Goal: Contribute content

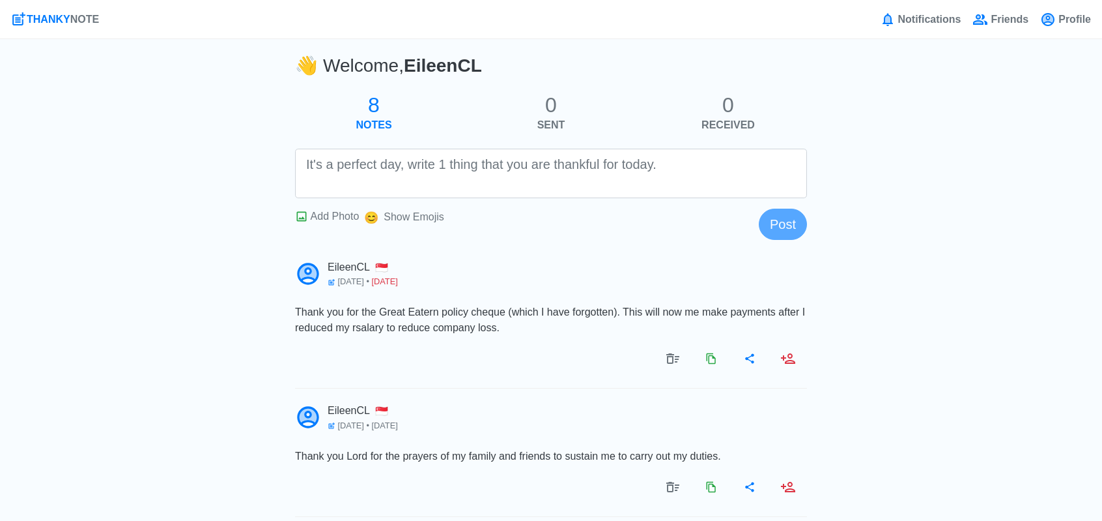
click at [498, 173] on textarea at bounding box center [551, 174] width 512 height 50
click at [483, 165] on textarea at bounding box center [551, 174] width 512 height 50
click at [407, 166] on textarea at bounding box center [551, 174] width 512 height 50
click at [439, 165] on textarea "Thank you Lord for brining PPA case to a dtep" at bounding box center [551, 174] width 512 height 50
drag, startPoint x: 591, startPoint y: 164, endPoint x: 551, endPoint y: 164, distance: 39.7
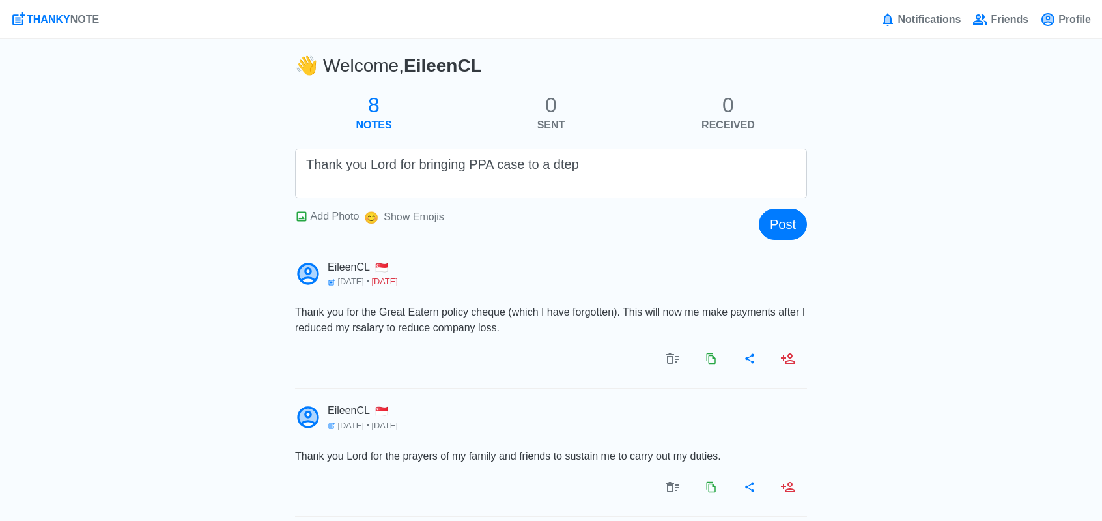
click at [551, 164] on textarea "Thank you Lord for bringing PPA case to a dtep" at bounding box center [551, 174] width 512 height 50
click at [417, 167] on textarea "Thank you Lord for bringing PPA case to a dtep" at bounding box center [551, 174] width 512 height 50
drag, startPoint x: 693, startPoint y: 162, endPoint x: 652, endPoint y: 171, distance: 42.6
click at [652, 171] on textarea "Thank you Lord for suggestion by the Judge of PPA case to a dtep" at bounding box center [551, 174] width 512 height 50
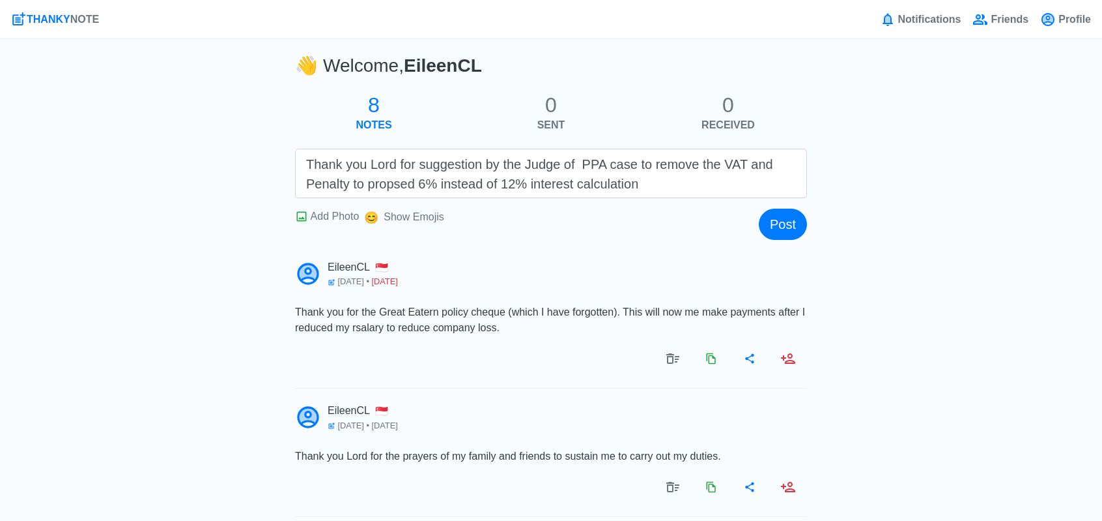
click at [365, 184] on textarea "Thank you Lord for suggestion by the Judge of PPA case to remove the VAT and Pe…" at bounding box center [551, 174] width 512 height 50
click at [407, 184] on textarea "Thank you Lord for suggestion by the Judge of PPA case to remove the VAT and Pe…" at bounding box center [551, 174] width 512 height 50
click at [652, 189] on textarea "Thank you Lord for suggestion by the Judge of PPA case to remove the VAT and Pe…" at bounding box center [551, 174] width 512 height 50
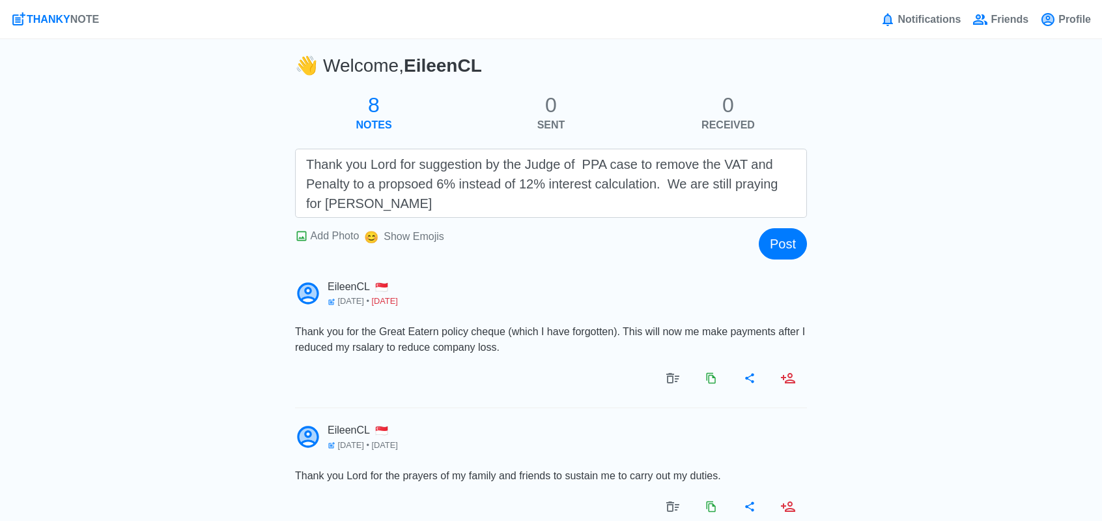
drag, startPoint x: 328, startPoint y: 204, endPoint x: 302, endPoint y: 208, distance: 26.4
click at [302, 208] on textarea "Thank you Lord for suggestion by the Judge of PPA case to remove the VAT and Pe…" at bounding box center [551, 183] width 512 height 69
click at [384, 208] on textarea "Thank you Lord for suggestion by the Judge of PPA case to remove the VAT and Pe…" at bounding box center [551, 183] width 512 height 69
click at [691, 207] on textarea "Thank you Lord for suggestion by the Judge of PPA case to remove the VAT and Pe…" at bounding box center [551, 183] width 512 height 69
drag, startPoint x: 772, startPoint y: 209, endPoint x: 291, endPoint y: 171, distance: 482.4
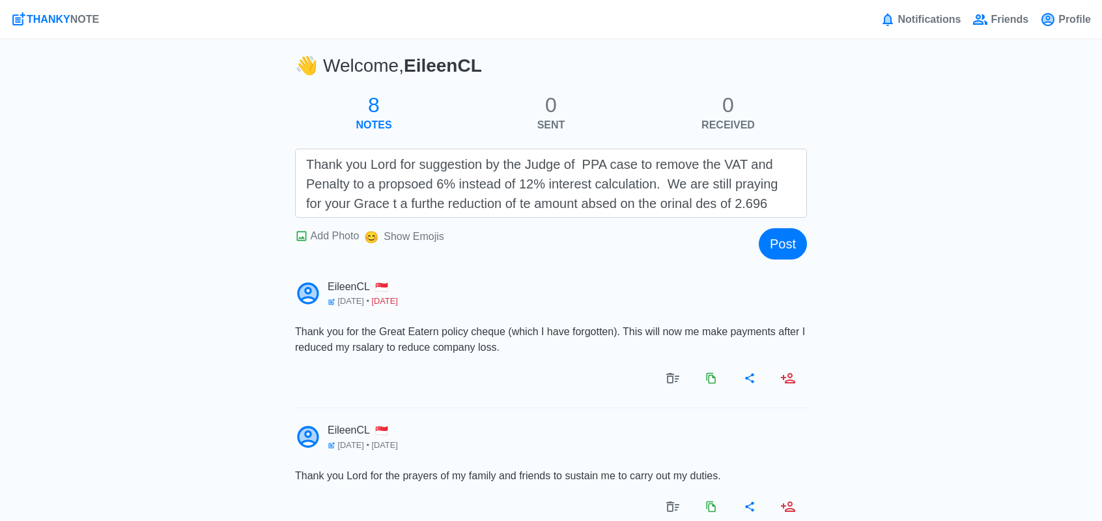
type textarea "Thank you Lord for suggestion by the Judge of PPA case to remove the VAT and Pe…"
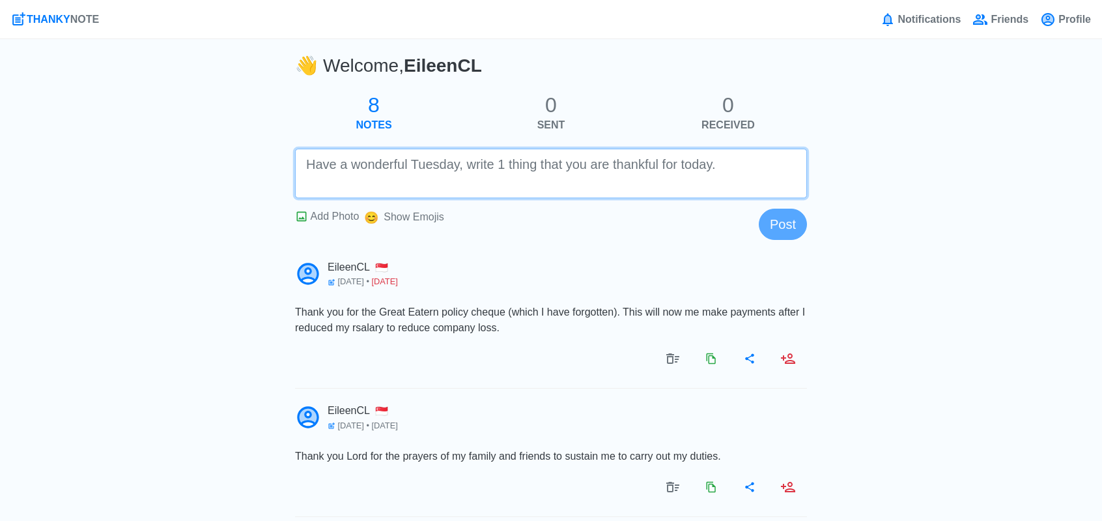
paste textarea "Thank you Lord for suggestion by the Judge of PPA case to remove the VAT and Pe…"
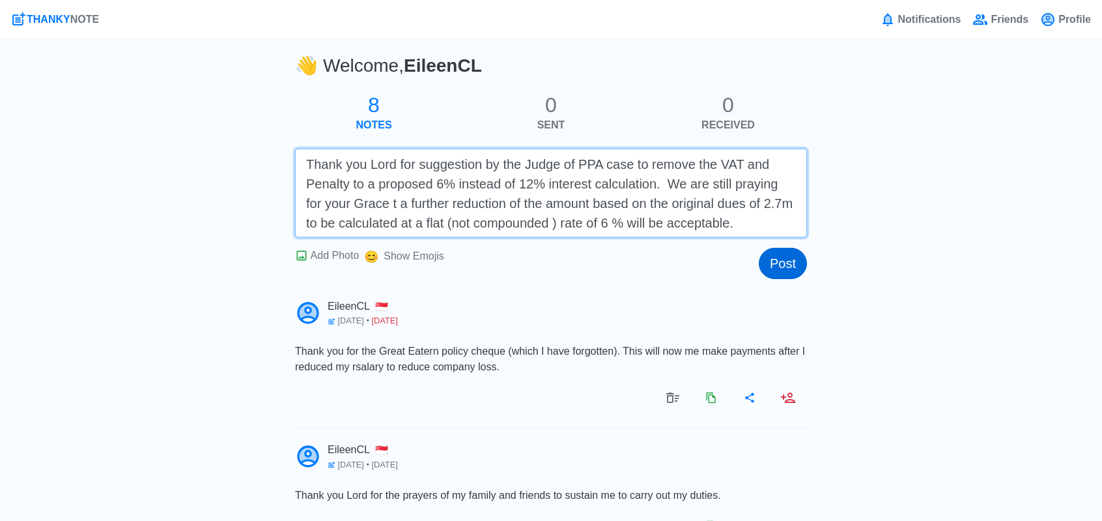
type textarea "Thank you Lord for suggestion by the Judge of PPA case to remove the VAT and Pe…"
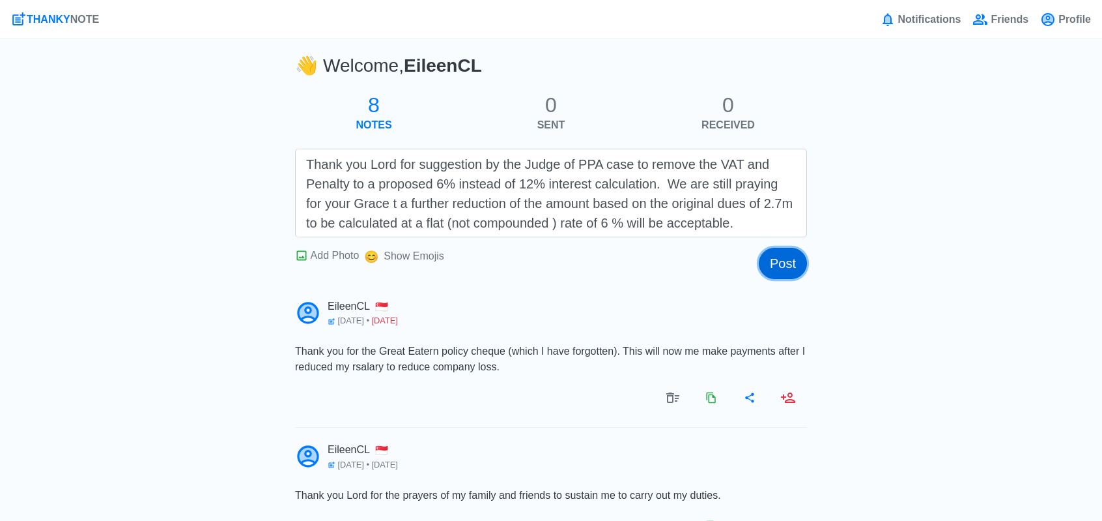
click at [788, 260] on button "Post" at bounding box center [783, 263] width 48 height 31
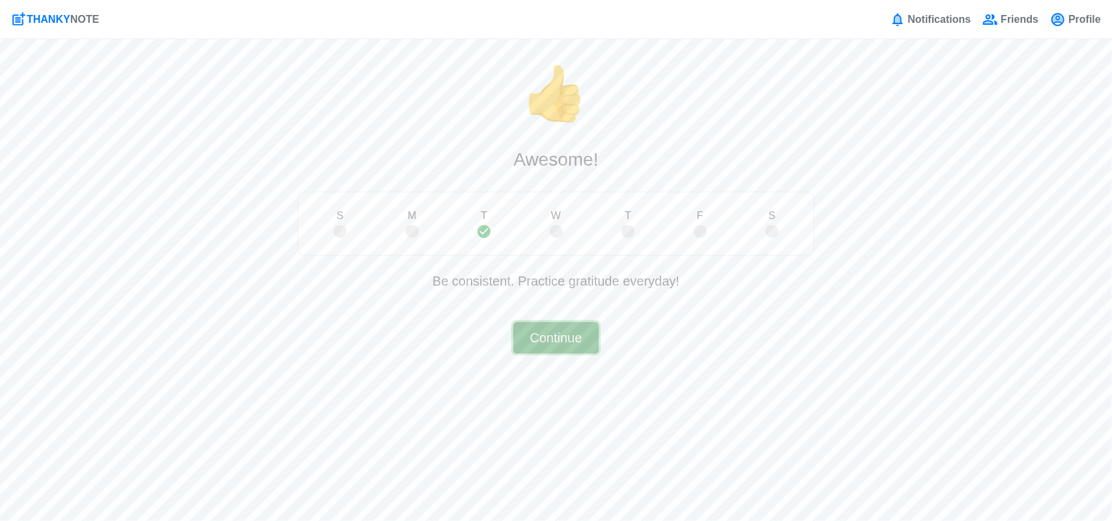
click at [523, 341] on button "Continue" at bounding box center [555, 337] width 85 height 31
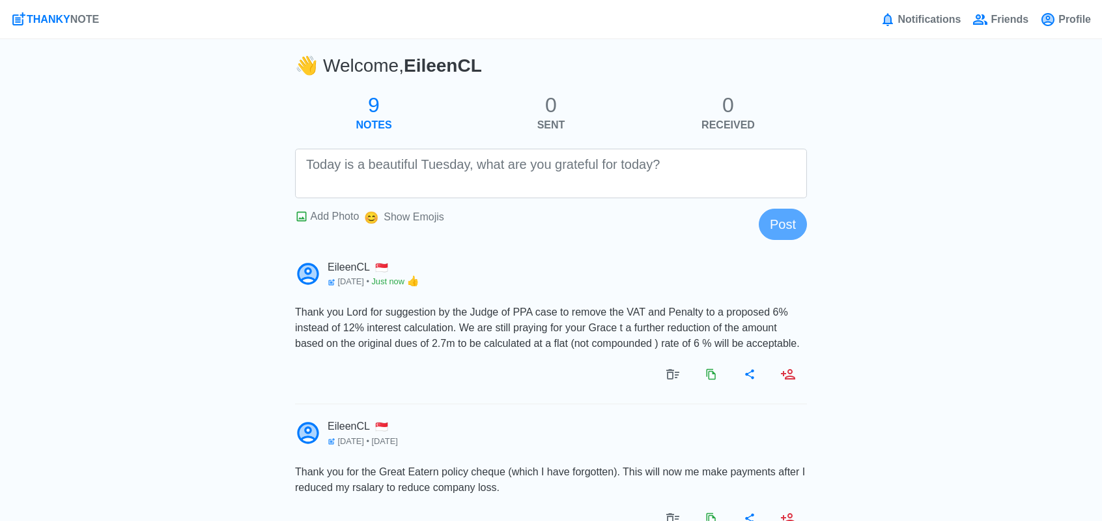
click at [391, 173] on textarea at bounding box center [551, 174] width 512 height 50
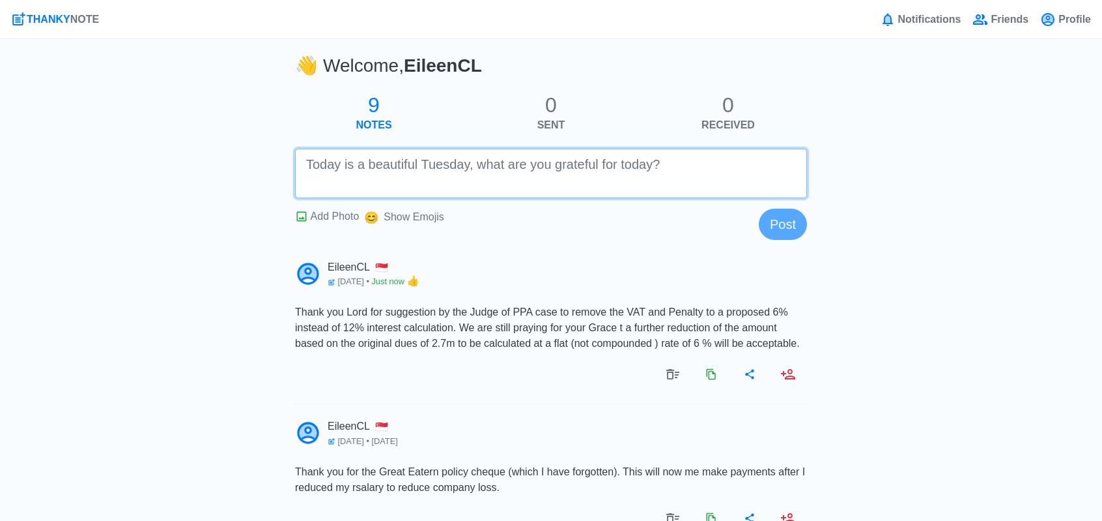
click at [329, 171] on textarea at bounding box center [551, 174] width 512 height 50
paste textarea "Thank you for the timing for [PERSON_NAME] to g to [GEOGRAPHIC_DATA] and kick s…"
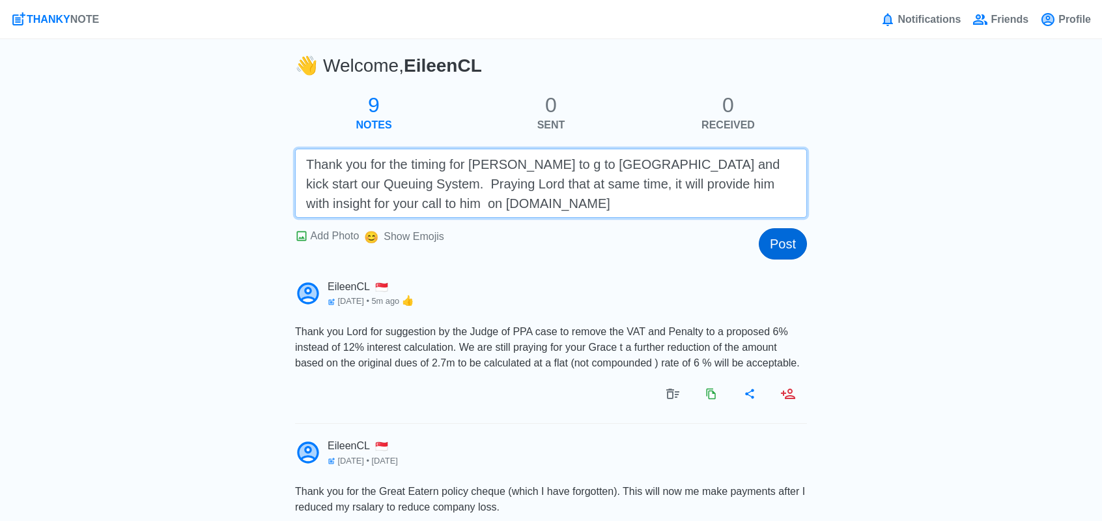
type textarea "Thank you for the timing for [PERSON_NAME] to g to [GEOGRAPHIC_DATA] and kick s…"
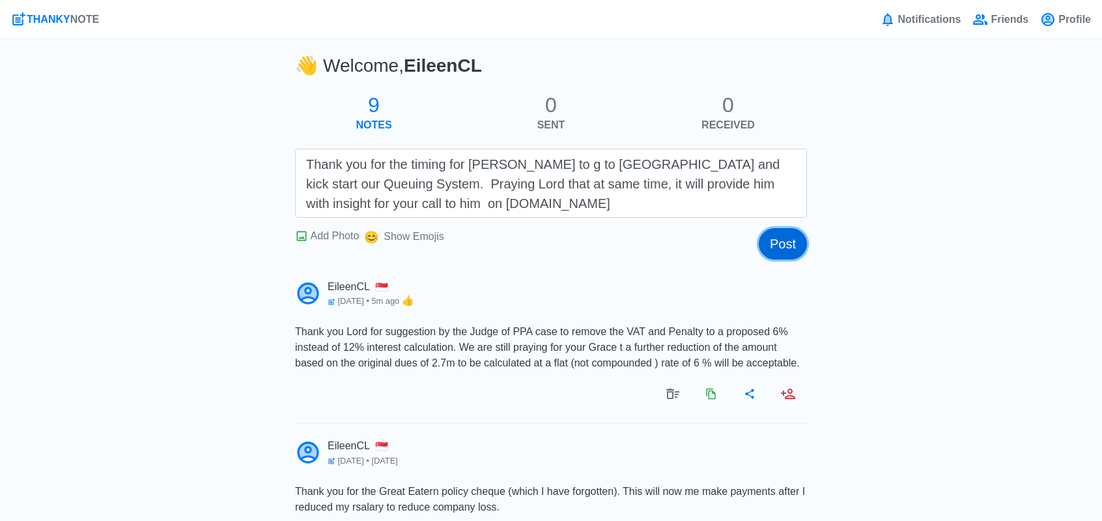
click at [787, 244] on button "Post" at bounding box center [783, 243] width 48 height 31
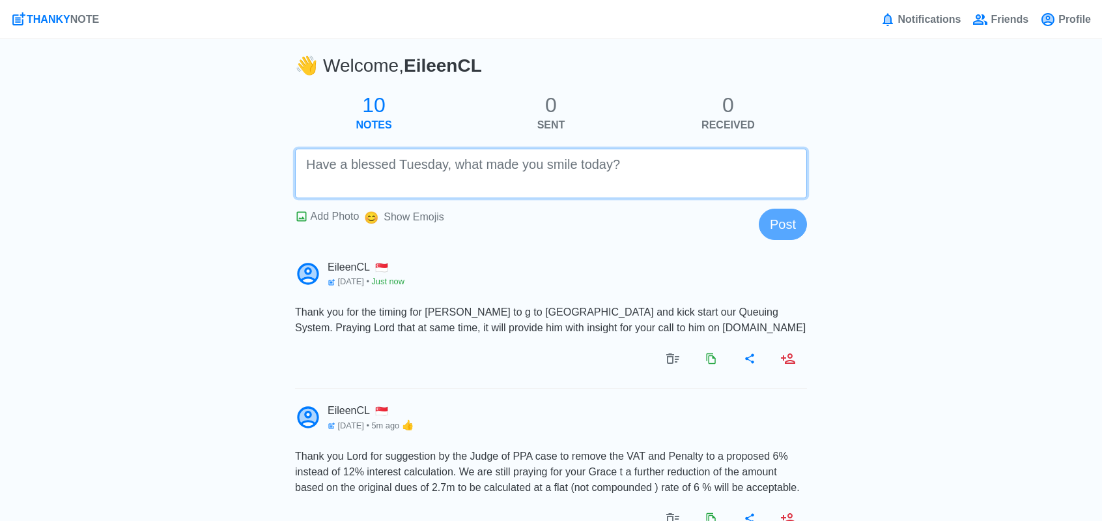
click at [446, 169] on textarea at bounding box center [551, 174] width 512 height 50
drag, startPoint x: 463, startPoint y: 167, endPoint x: 487, endPoint y: 169, distance: 24.2
click at [467, 167] on textarea "Thank you Lord fro good sahreing with [PERSON_NAME]" at bounding box center [551, 174] width 512 height 50
click at [477, 169] on textarea "Thank you Lord fro good shareing with [PERSON_NAME]" at bounding box center [551, 174] width 512 height 50
click at [579, 166] on textarea "Thank you Lord fro good sharing with [PERSON_NAME]" at bounding box center [551, 174] width 512 height 50
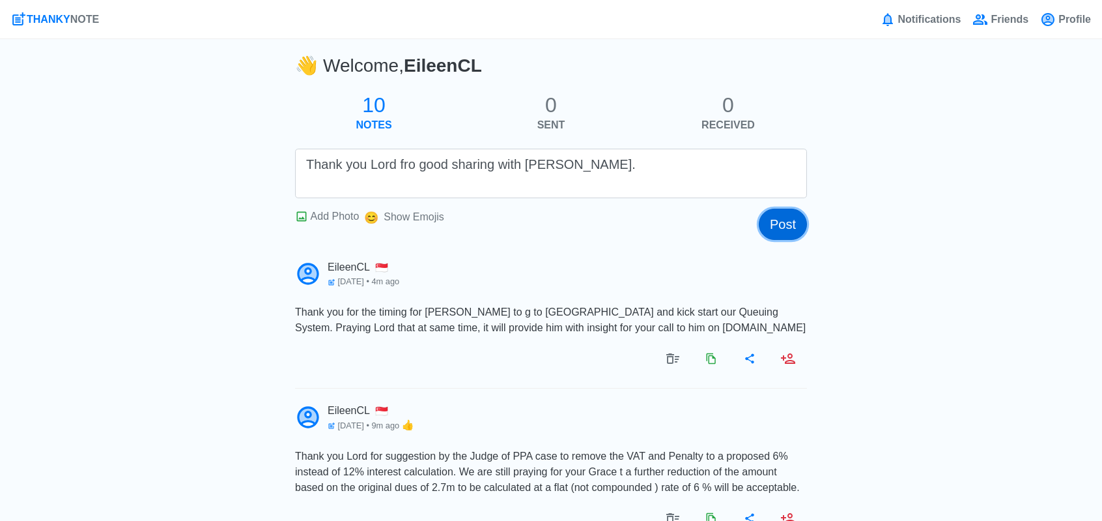
drag, startPoint x: 788, startPoint y: 229, endPoint x: 373, endPoint y: 167, distance: 419.0
click at [373, 167] on form "Thank you Lord fro good sharing with [PERSON_NAME]. Add Photo Show Emojis 😊 Post" at bounding box center [551, 174] width 512 height 50
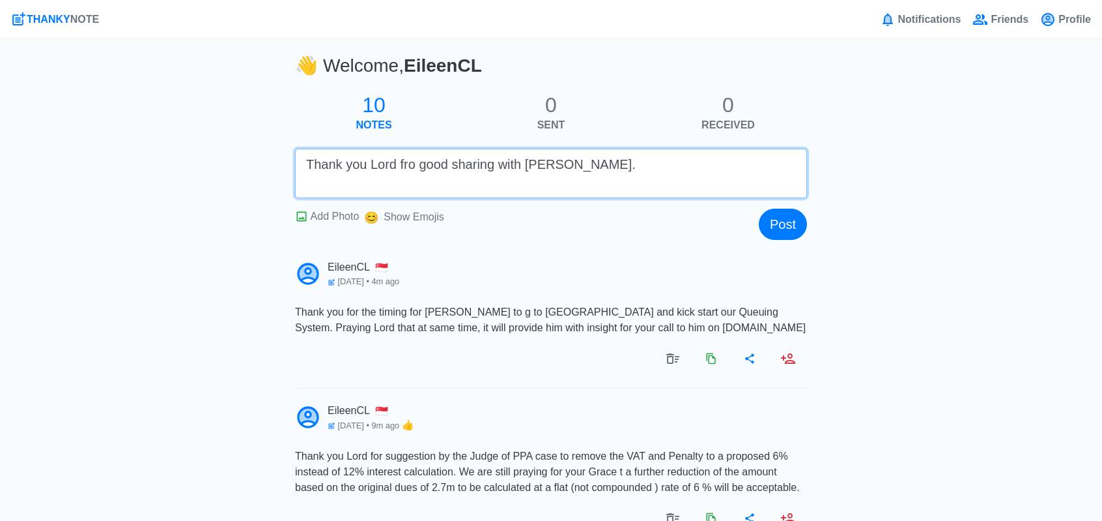
drag, startPoint x: 412, startPoint y: 166, endPoint x: 404, endPoint y: 170, distance: 9.3
click at [404, 170] on textarea "Thank you Lord fro good sharing with [PERSON_NAME]." at bounding box center [551, 174] width 512 height 50
type textarea "Thank you Lord for good sharing with [PERSON_NAME]."
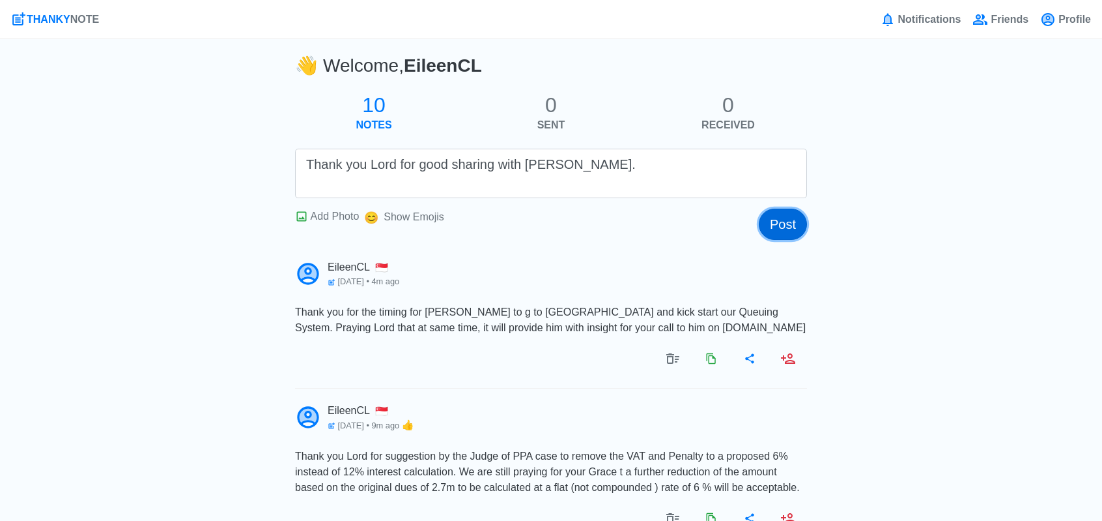
click at [797, 227] on button "Post" at bounding box center [783, 223] width 48 height 31
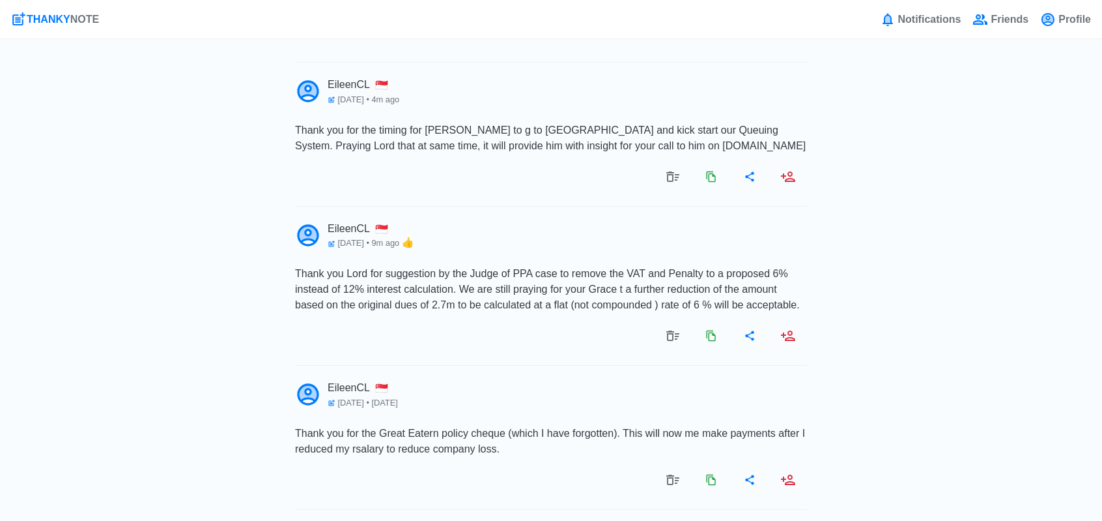
scroll to position [241, 0]
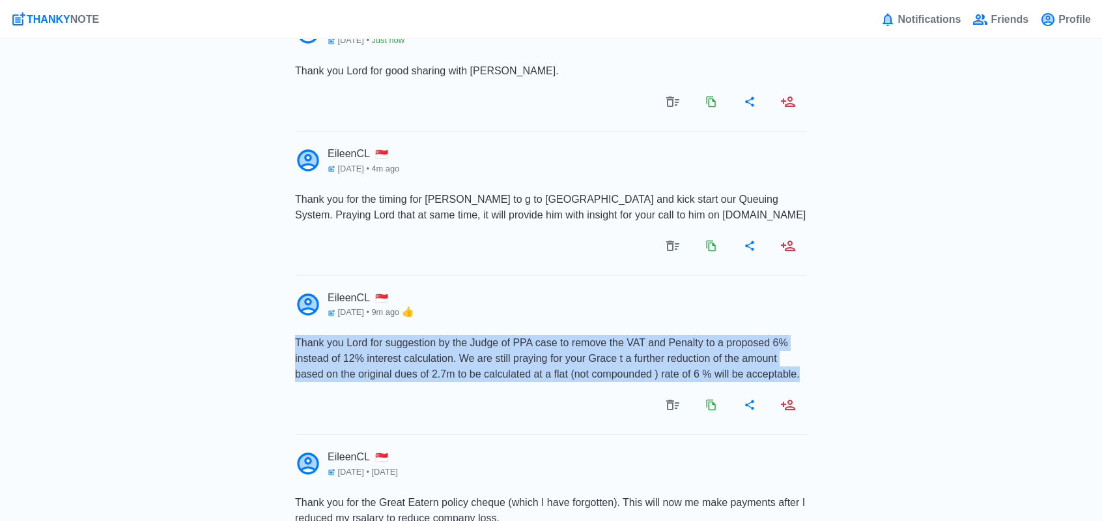
drag, startPoint x: 799, startPoint y: 369, endPoint x: 284, endPoint y: 340, distance: 515.6
copy span "Thank you Lord for suggestion by the Judge of PPA case to remove the VAT and Pe…"
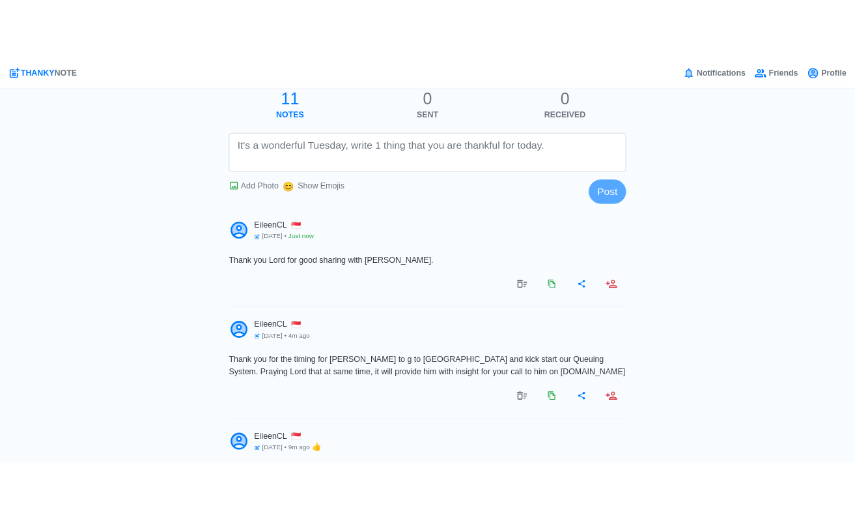
scroll to position [0, 0]
